Goal: Task Accomplishment & Management: Use online tool/utility

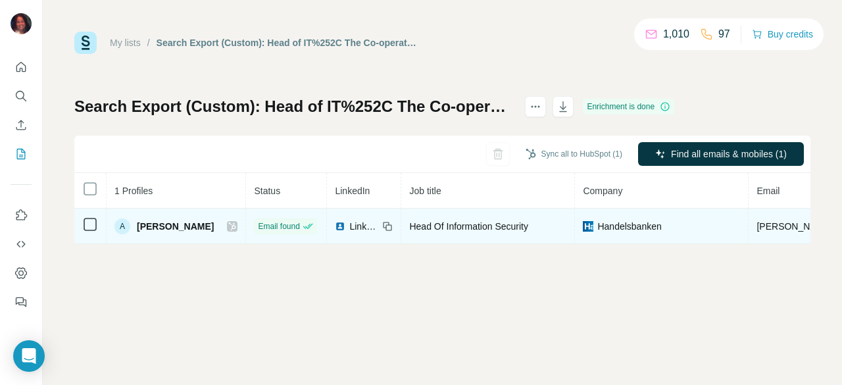
click at [97, 227] on icon at bounding box center [90, 224] width 16 height 16
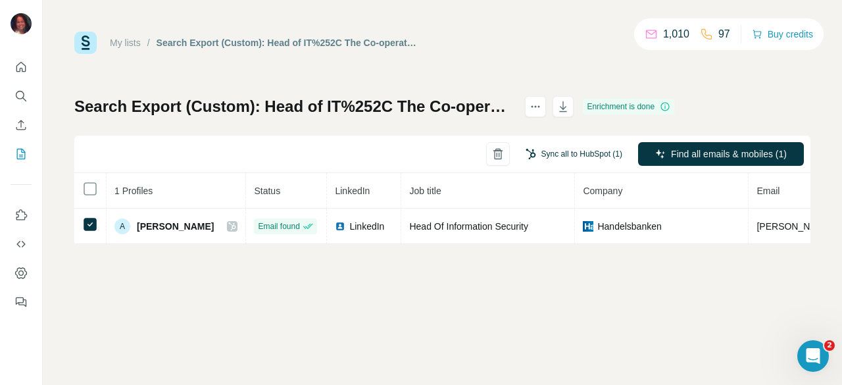
click at [568, 157] on button "Sync all to HubSpot (1)" at bounding box center [573, 154] width 115 height 20
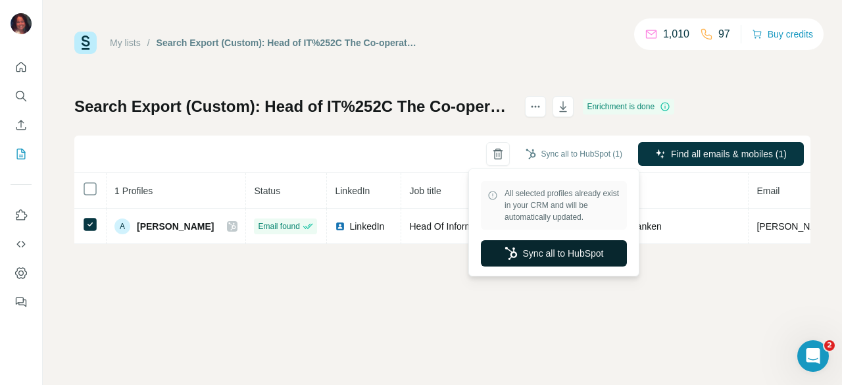
click at [522, 245] on button "Sync all to HubSpot" at bounding box center [554, 253] width 146 height 26
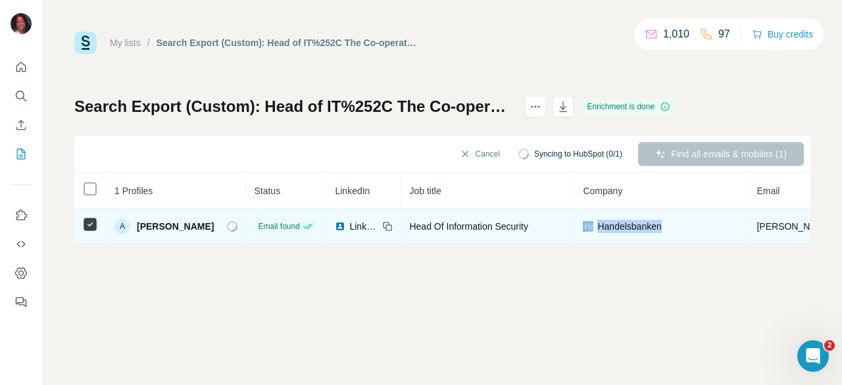
drag, startPoint x: 673, startPoint y: 229, endPoint x: 577, endPoint y: 230, distance: 96.1
click at [583, 230] on div "Handelsbanken" at bounding box center [661, 226] width 157 height 13
copy div "Handelsbanken"
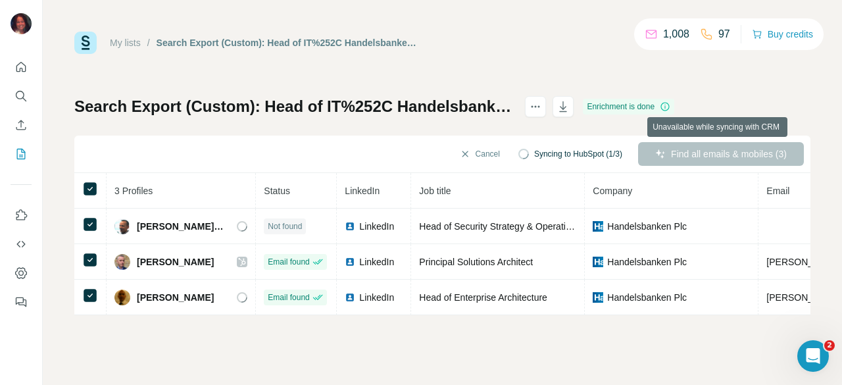
click at [724, 157] on div "Find all emails & mobiles (3)" at bounding box center [721, 154] width 166 height 24
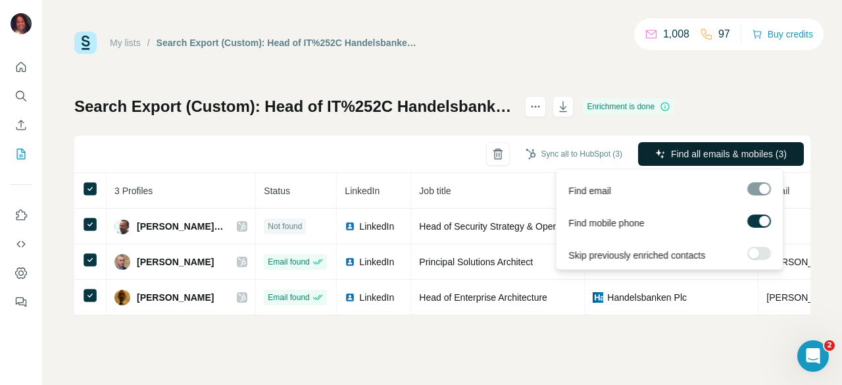
click at [739, 156] on span "Find all emails & mobiles (3)" at bounding box center [729, 153] width 116 height 13
